Goal: Information Seeking & Learning: Learn about a topic

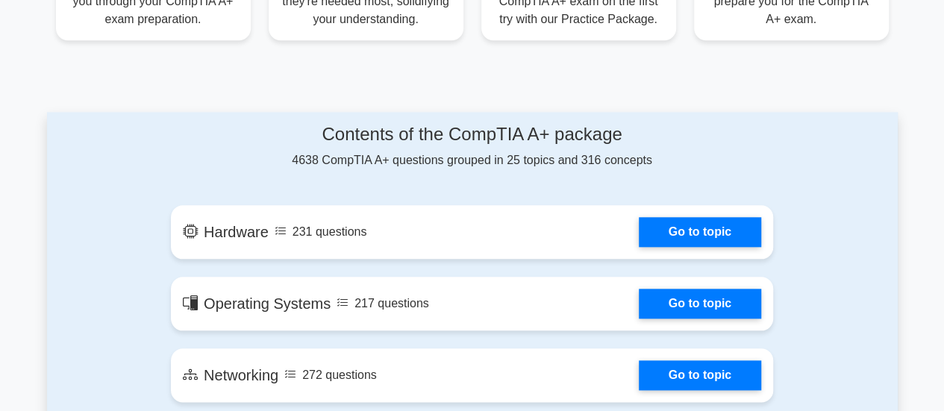
scroll to position [746, 0]
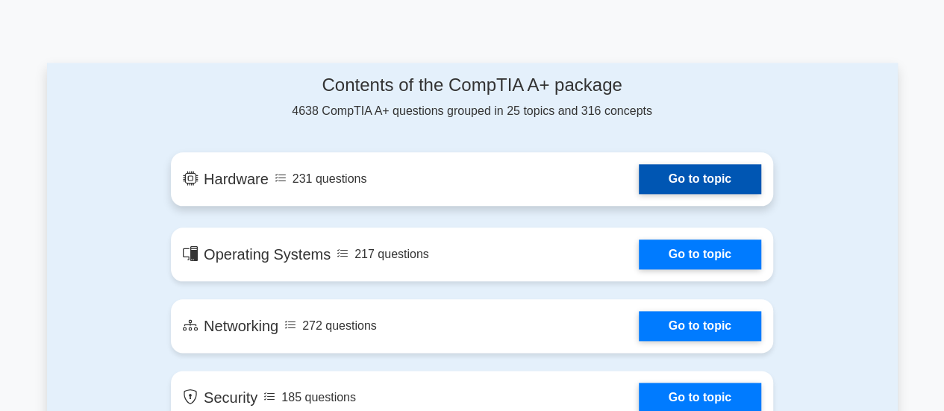
click at [648, 171] on link "Go to topic" at bounding box center [700, 179] width 122 height 30
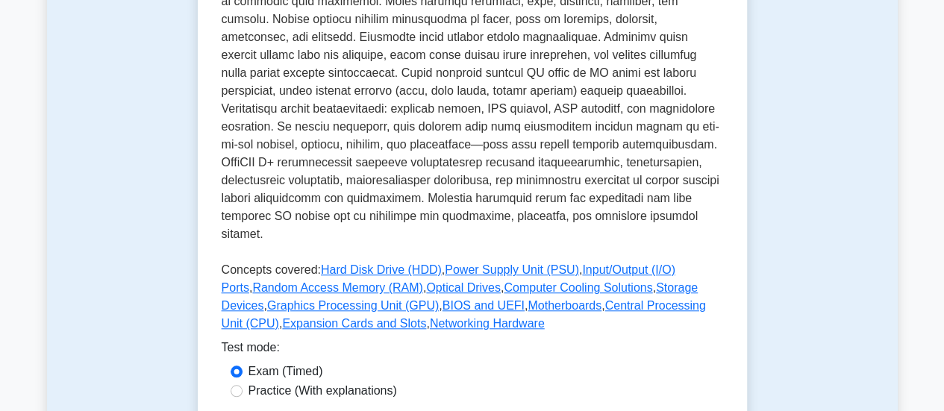
scroll to position [746, 0]
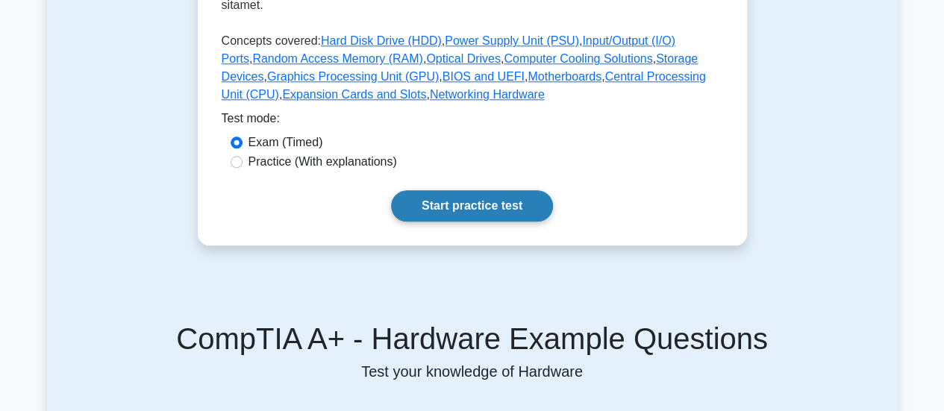
click at [459, 190] on link "Start practice test" at bounding box center [472, 205] width 162 height 31
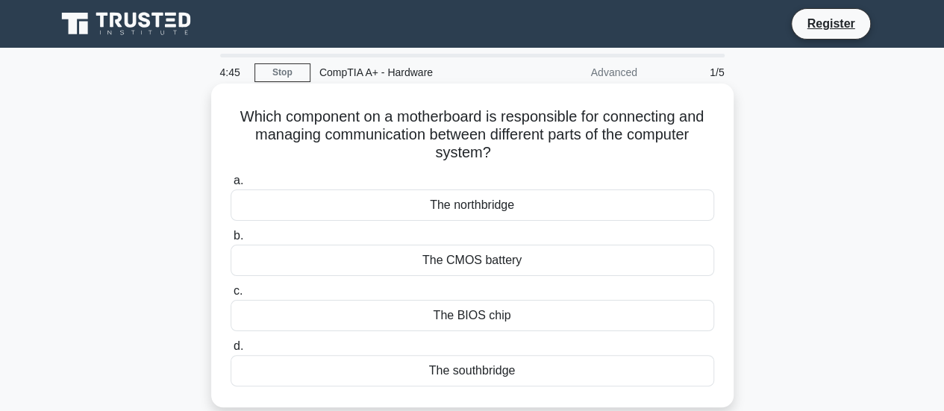
click at [467, 316] on div "The BIOS chip" at bounding box center [473, 315] width 484 height 31
click at [231, 296] on input "c. The BIOS chip" at bounding box center [231, 292] width 0 height 10
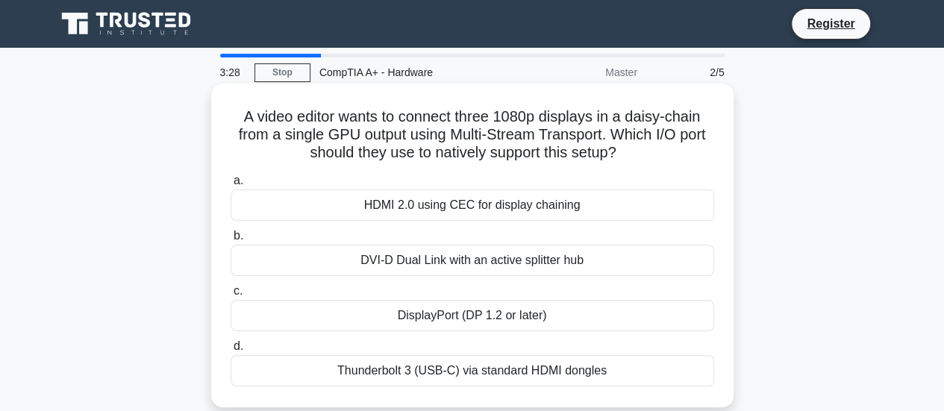
click at [448, 312] on div "DisplayPort (DP 1.2 or later)" at bounding box center [473, 315] width 484 height 31
click at [231, 296] on input "c. DisplayPort (DP 1.2 or later)" at bounding box center [231, 292] width 0 height 10
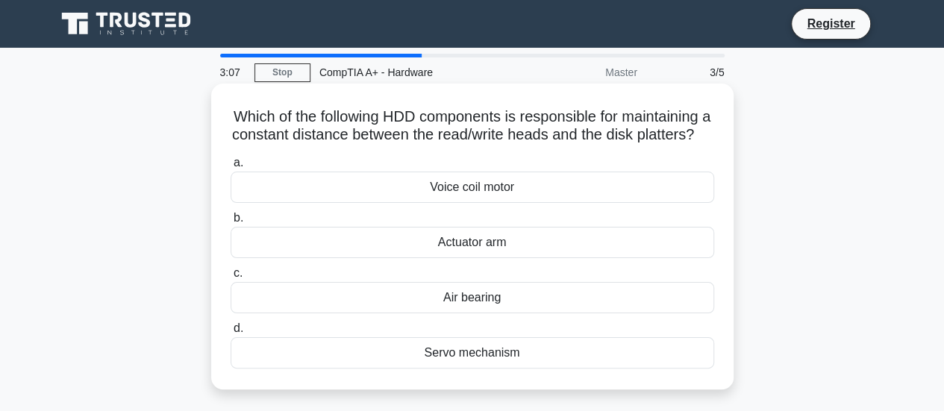
click at [443, 277] on div "a. Voice coil motor b. Actuator arm c. d." at bounding box center [472, 261] width 501 height 221
click at [446, 258] on div "Actuator arm" at bounding box center [473, 242] width 484 height 31
click at [231, 223] on input "b. Actuator arm" at bounding box center [231, 218] width 0 height 10
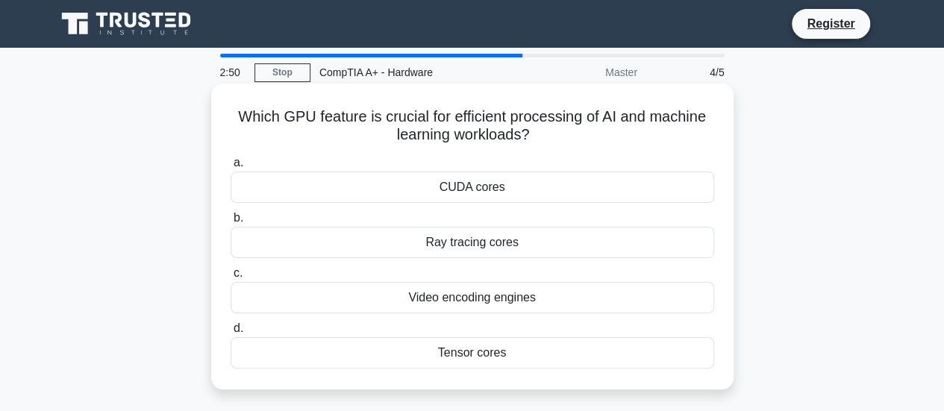
click at [457, 284] on div "Video encoding engines" at bounding box center [473, 297] width 484 height 31
click at [231, 278] on input "c. Video encoding engines" at bounding box center [231, 274] width 0 height 10
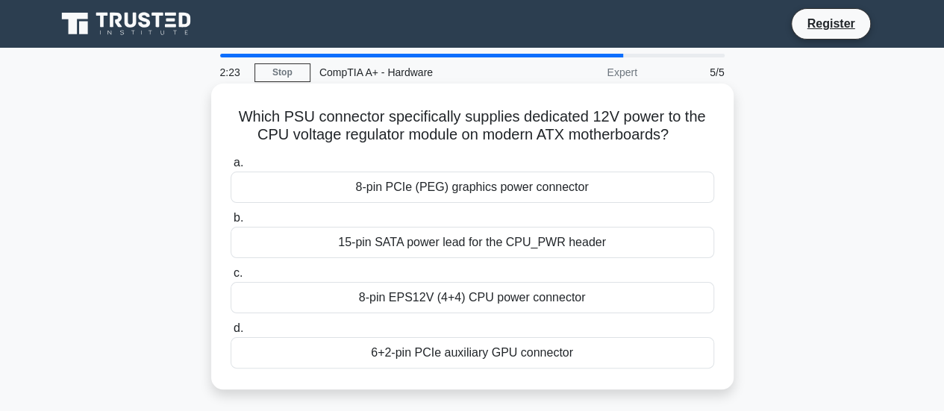
click at [384, 300] on div "8-pin EPS12V (4+4) CPU power connector" at bounding box center [473, 297] width 484 height 31
click at [231, 278] on input "c. 8-pin EPS12V (4+4) CPU power connector" at bounding box center [231, 274] width 0 height 10
